Goal: Task Accomplishment & Management: Complete application form

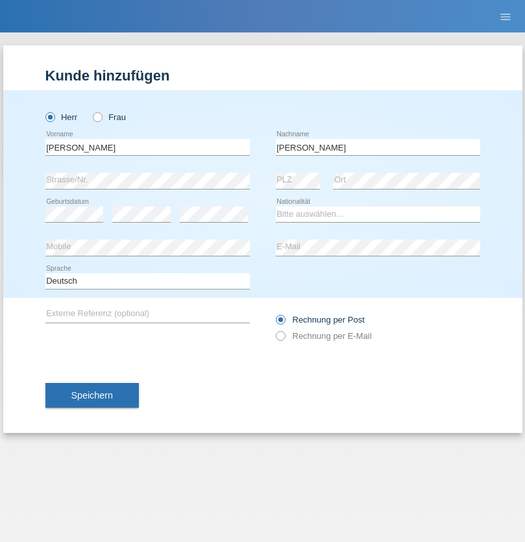
type input "Mohamed"
select select "SY"
select select "C"
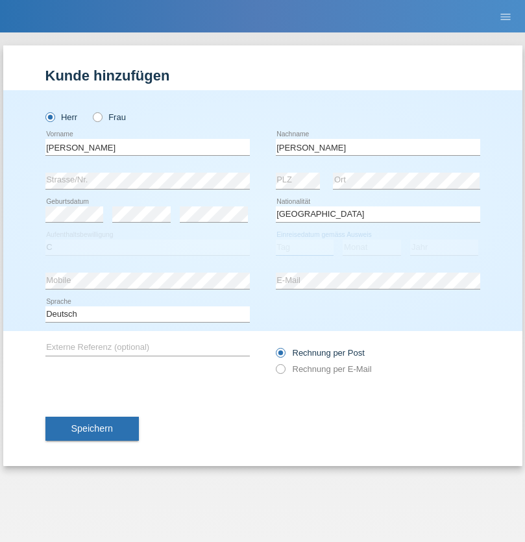
select select "21"
select select "12"
select select "2013"
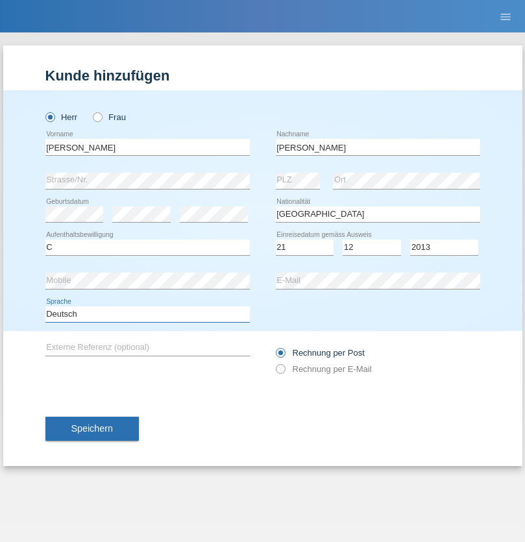
select select "en"
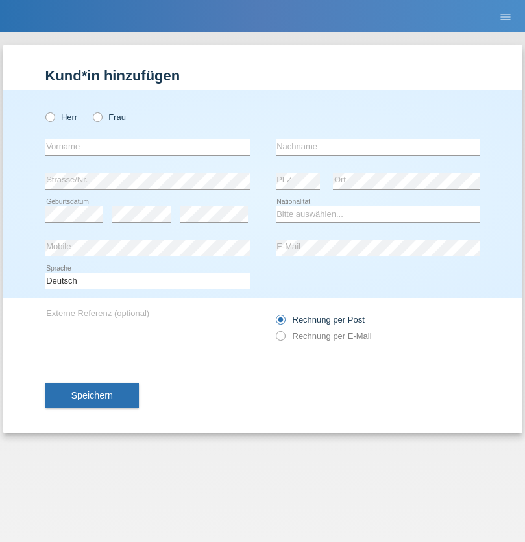
radio input "true"
click at [147, 147] on input "text" at bounding box center [147, 147] width 204 height 16
type input "David"
click at [378, 147] on input "text" at bounding box center [378, 147] width 204 height 16
type input "Senn"
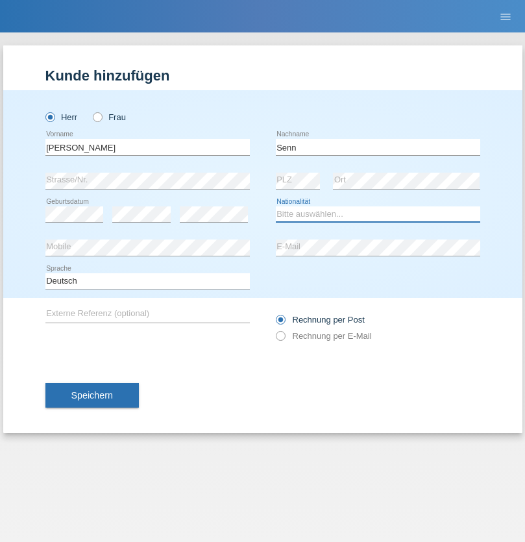
select select "CH"
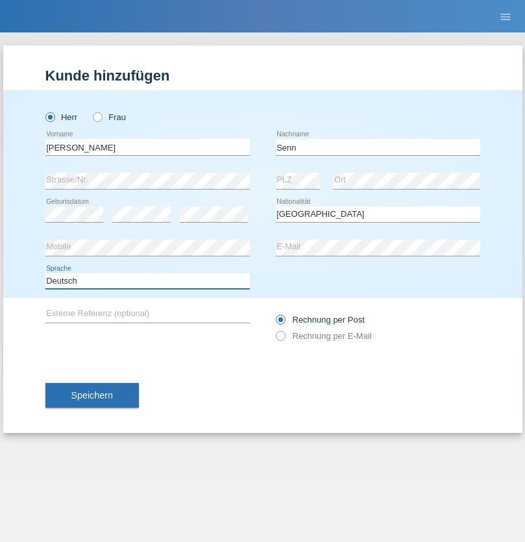
select select "en"
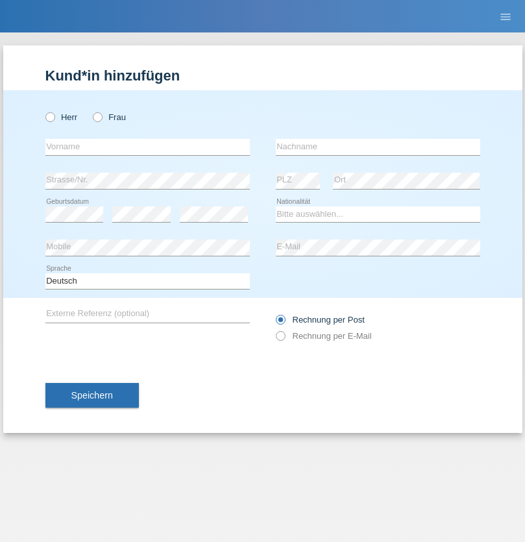
radio input "true"
click at [147, 147] on input "text" at bounding box center [147, 147] width 204 height 16
type input "[PERSON_NAME]"
click at [378, 147] on input "text" at bounding box center [378, 147] width 204 height 16
type input "Syla"
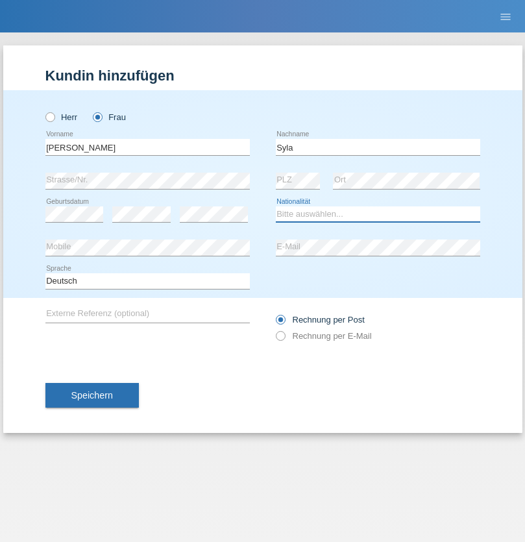
select select "IT"
select select "C"
select select "29"
select select "01"
select select "2003"
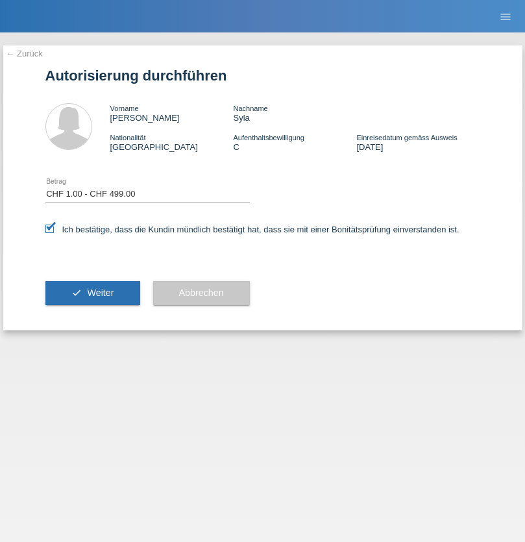
select select "1"
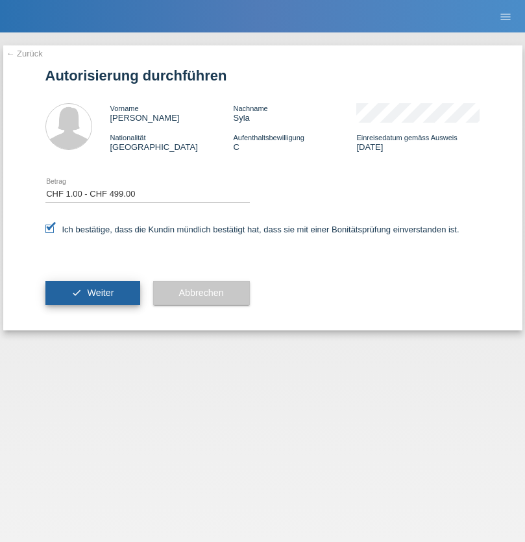
click at [92, 293] on span "Weiter" at bounding box center [100, 292] width 27 height 10
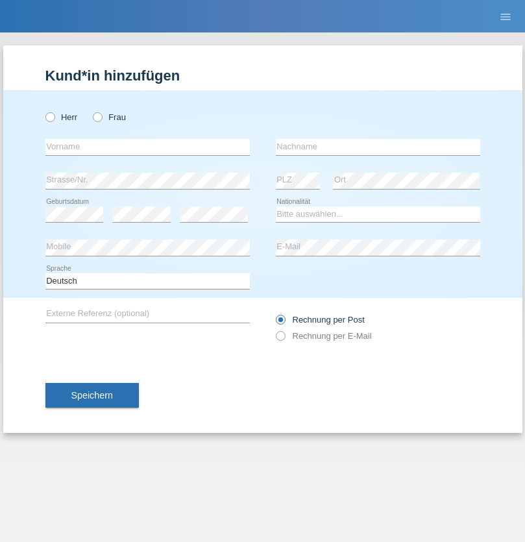
radio input "true"
click at [147, 147] on input "text" at bounding box center [147, 147] width 204 height 16
type input "stefania"
click at [378, 147] on input "text" at bounding box center [378, 147] width 204 height 16
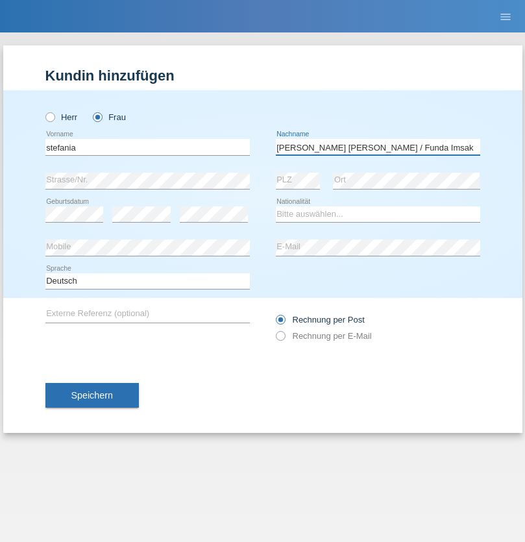
type input "De Lima Silva / Funda Imsak"
select select "PT"
select select "C"
select select "26"
select select "03"
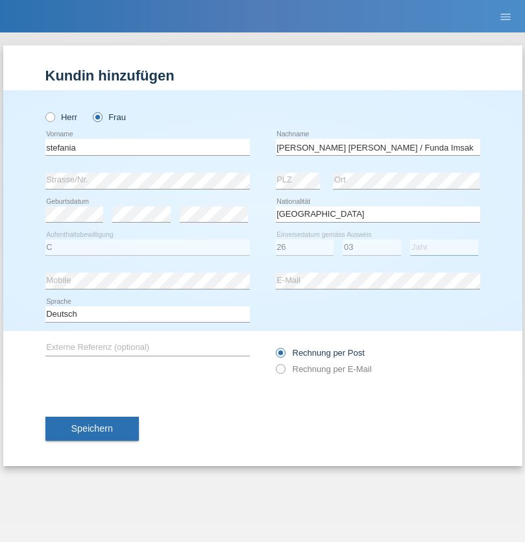
select select "2008"
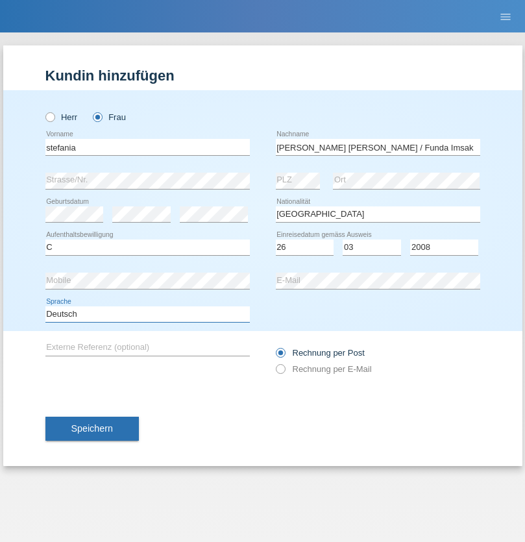
select select "en"
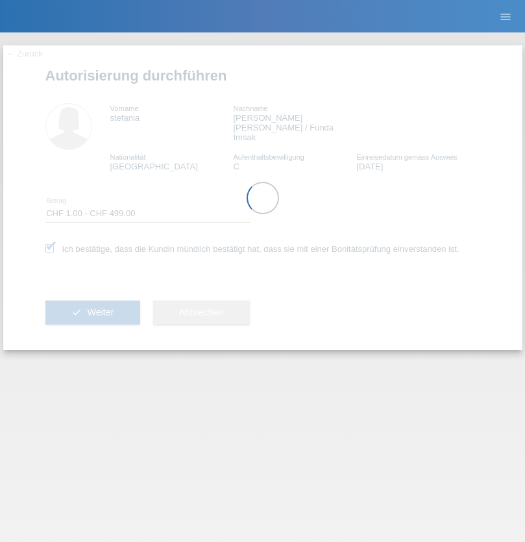
select select "1"
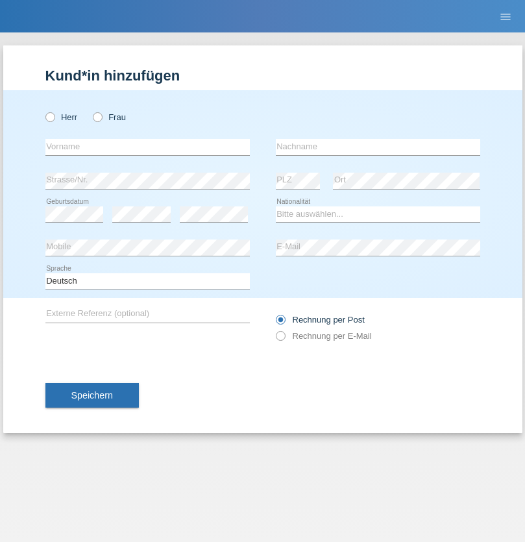
radio input "true"
click at [147, 147] on input "text" at bounding box center [147, 147] width 204 height 16
type input "agnertina"
click at [378, 147] on input "text" at bounding box center [378, 147] width 204 height 16
type input "noshaj"
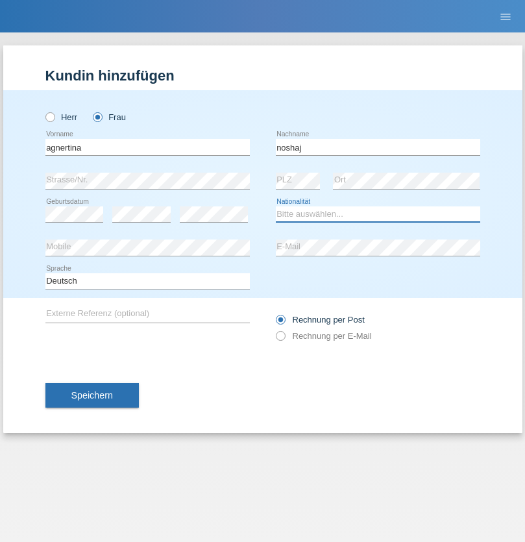
select select "NL"
select select "C"
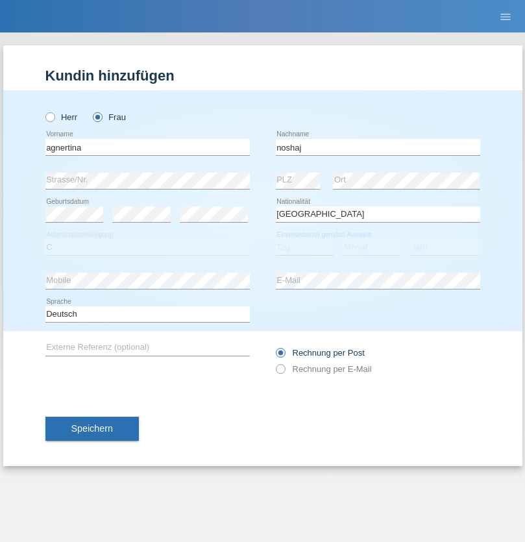
select select "01"
select select "08"
select select "2021"
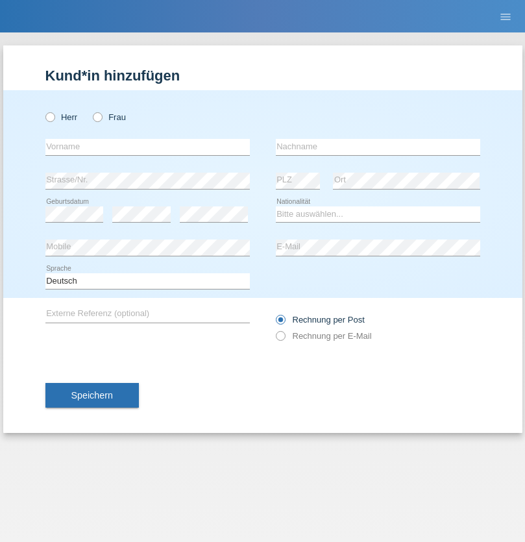
radio input "true"
click at [147, 147] on input "text" at bounding box center [147, 147] width 204 height 16
type input "firat"
click at [378, 147] on input "text" at bounding box center [378, 147] width 204 height 16
type input "kara"
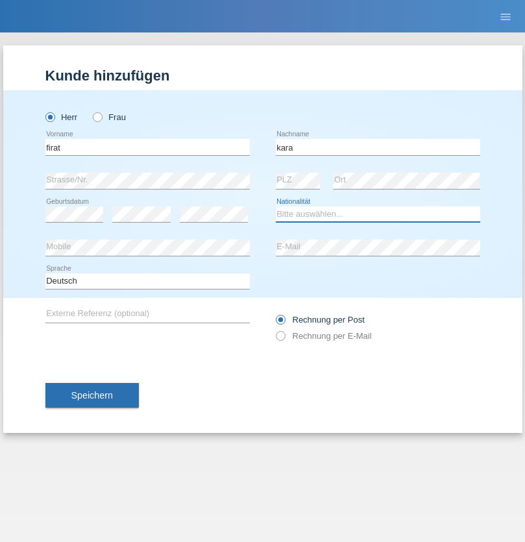
select select "CH"
radio input "true"
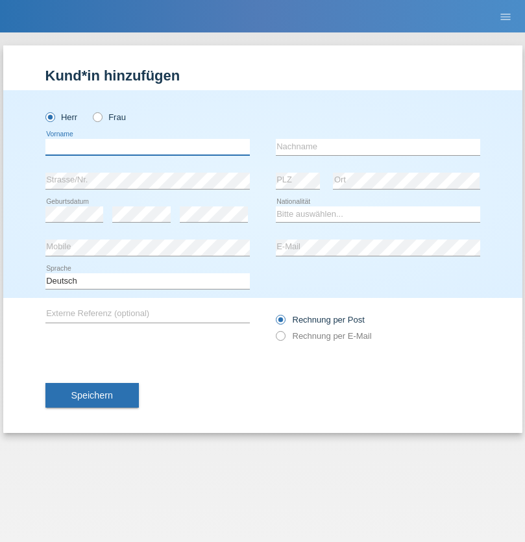
click at [147, 147] on input "text" at bounding box center [147, 147] width 204 height 16
type input "Cristian"
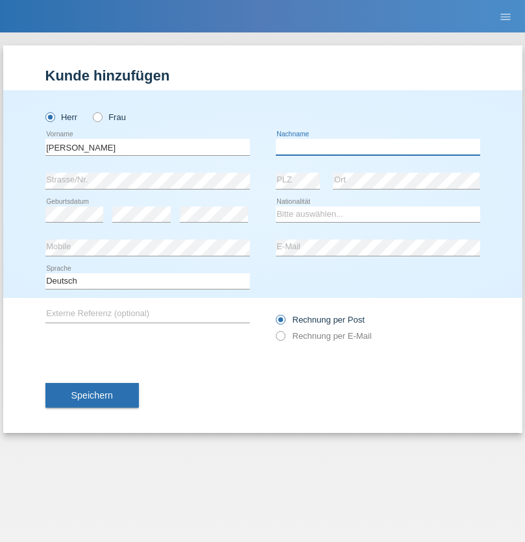
click at [378, 147] on input "text" at bounding box center [378, 147] width 204 height 16
type input "Teeriu"
select select "RO"
select select "C"
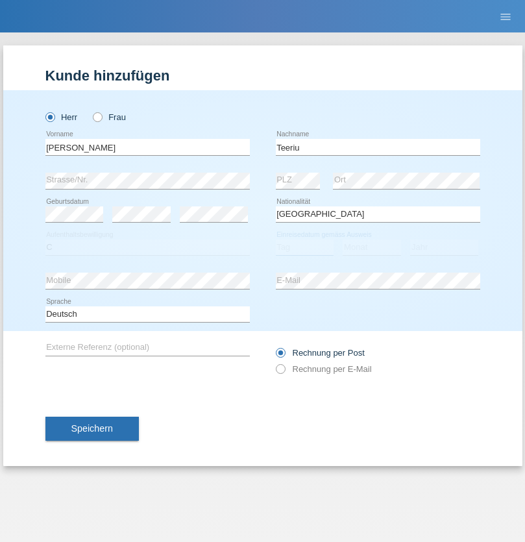
select select "08"
select select "09"
select select "2021"
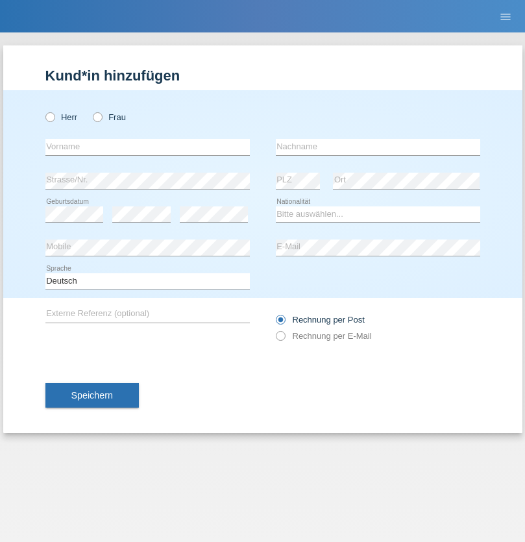
radio input "true"
click at [147, 147] on input "text" at bounding box center [147, 147] width 204 height 16
type input "Rihanna"
click at [378, 147] on input "text" at bounding box center [378, 147] width 204 height 16
type input "Dössegger"
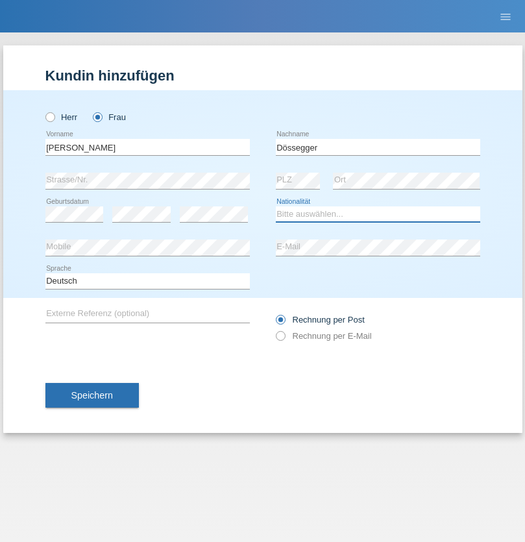
select select "CH"
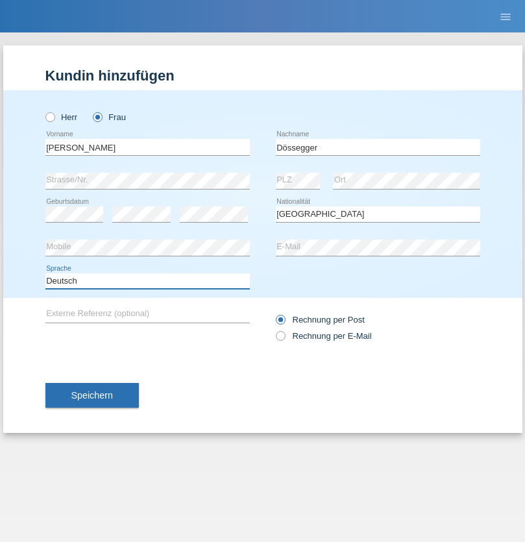
select select "en"
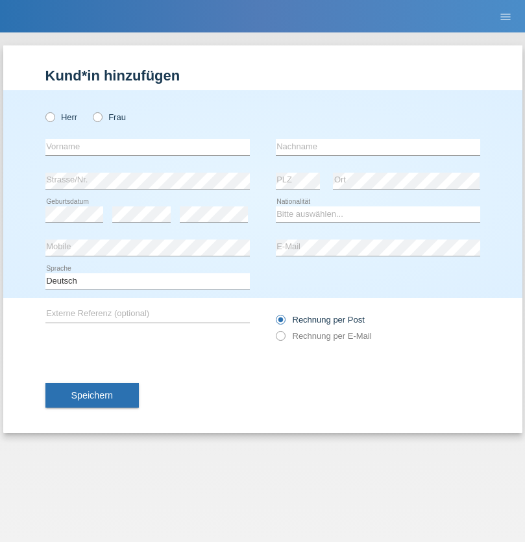
radio input "true"
click at [147, 147] on input "text" at bounding box center [147, 147] width 204 height 16
type input "Senije"
click at [378, 147] on input "text" at bounding box center [378, 147] width 204 height 16
type input "[DEMOGRAPHIC_DATA]"
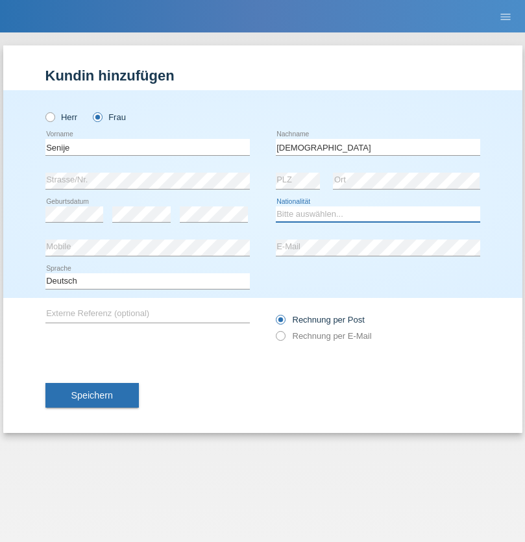
select select "CH"
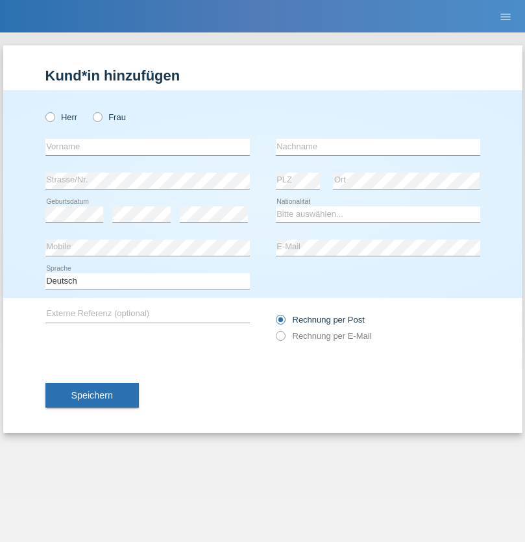
radio input "true"
click at [147, 147] on input "text" at bounding box center [147, 147] width 204 height 16
type input "Andy"
click at [378, 147] on input "text" at bounding box center [378, 147] width 204 height 16
type input "Priestley"
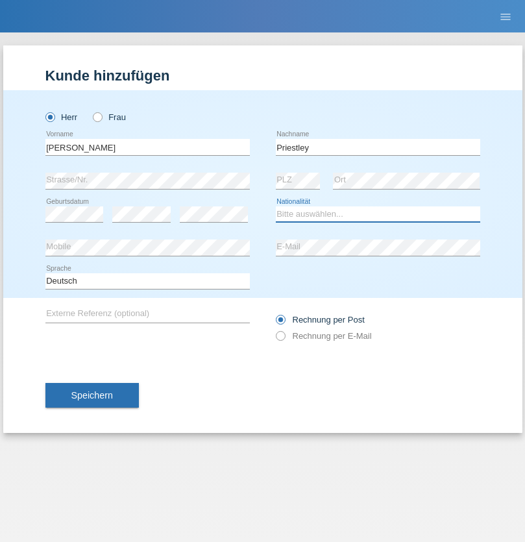
select select "CH"
